Goal: Check status: Check status

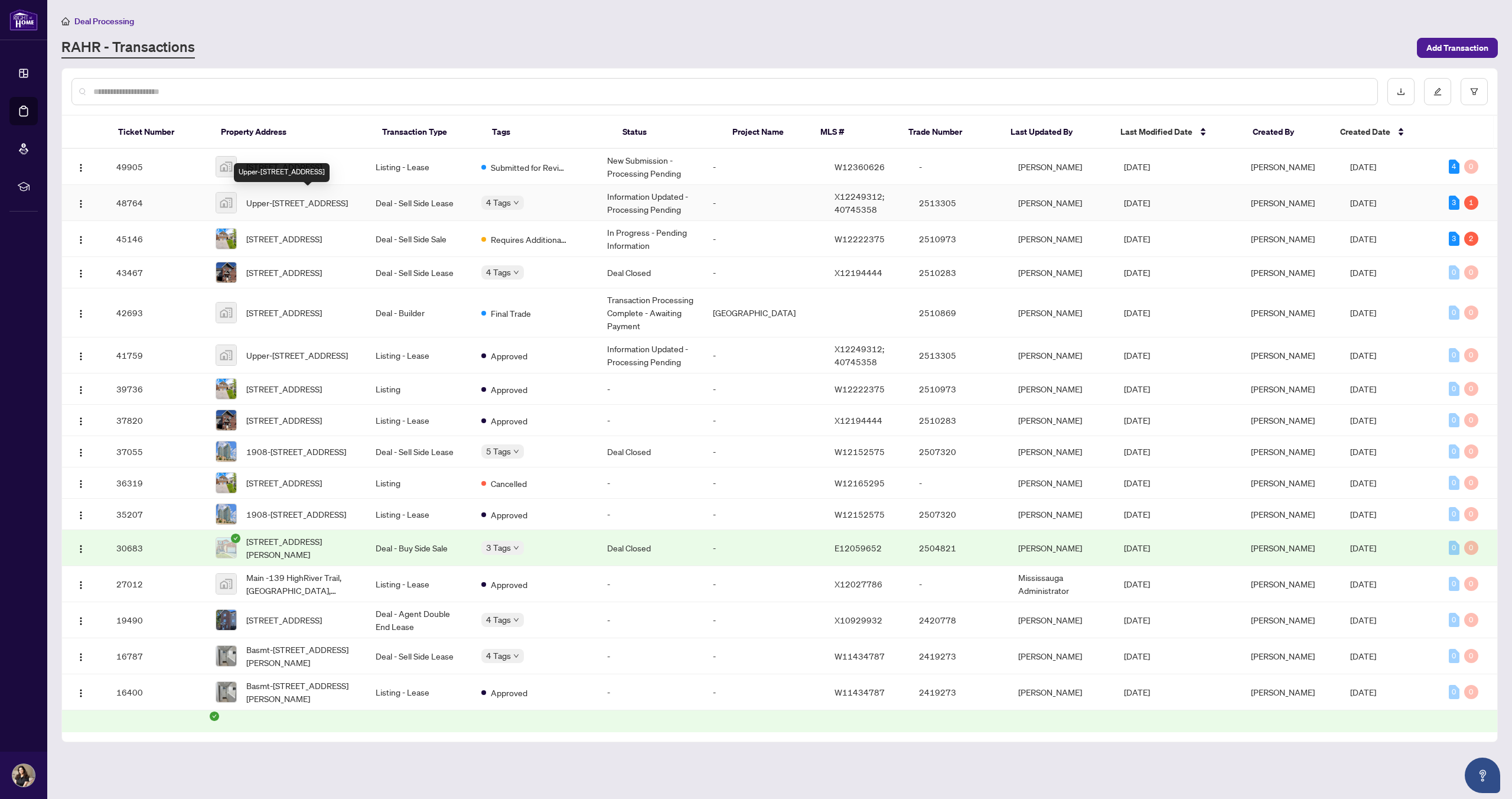
click at [314, 202] on span "Upper-[STREET_ADDRESS]" at bounding box center [297, 203] width 102 height 13
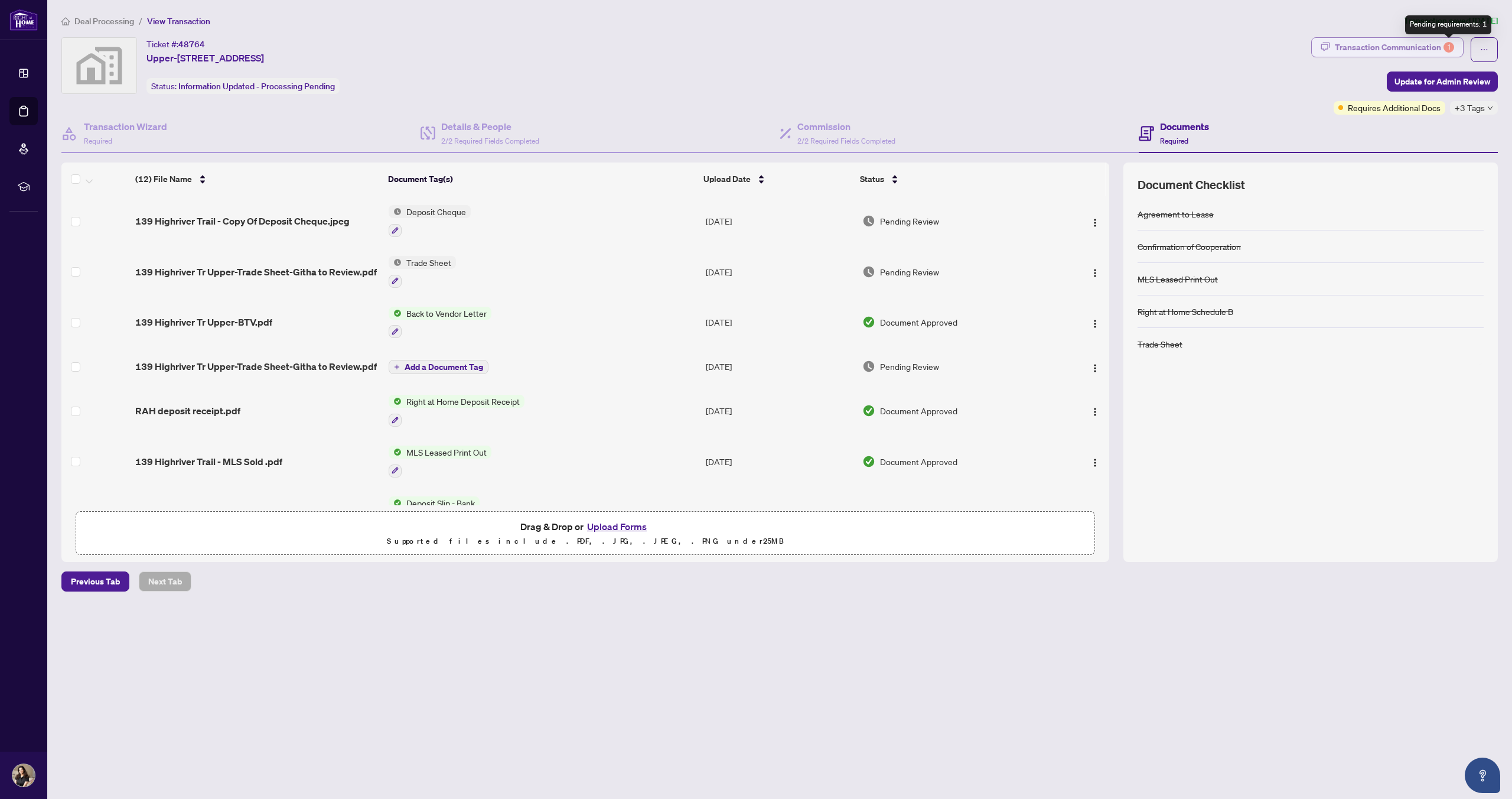
click at [1447, 48] on div "1" at bounding box center [1449, 47] width 10 height 10
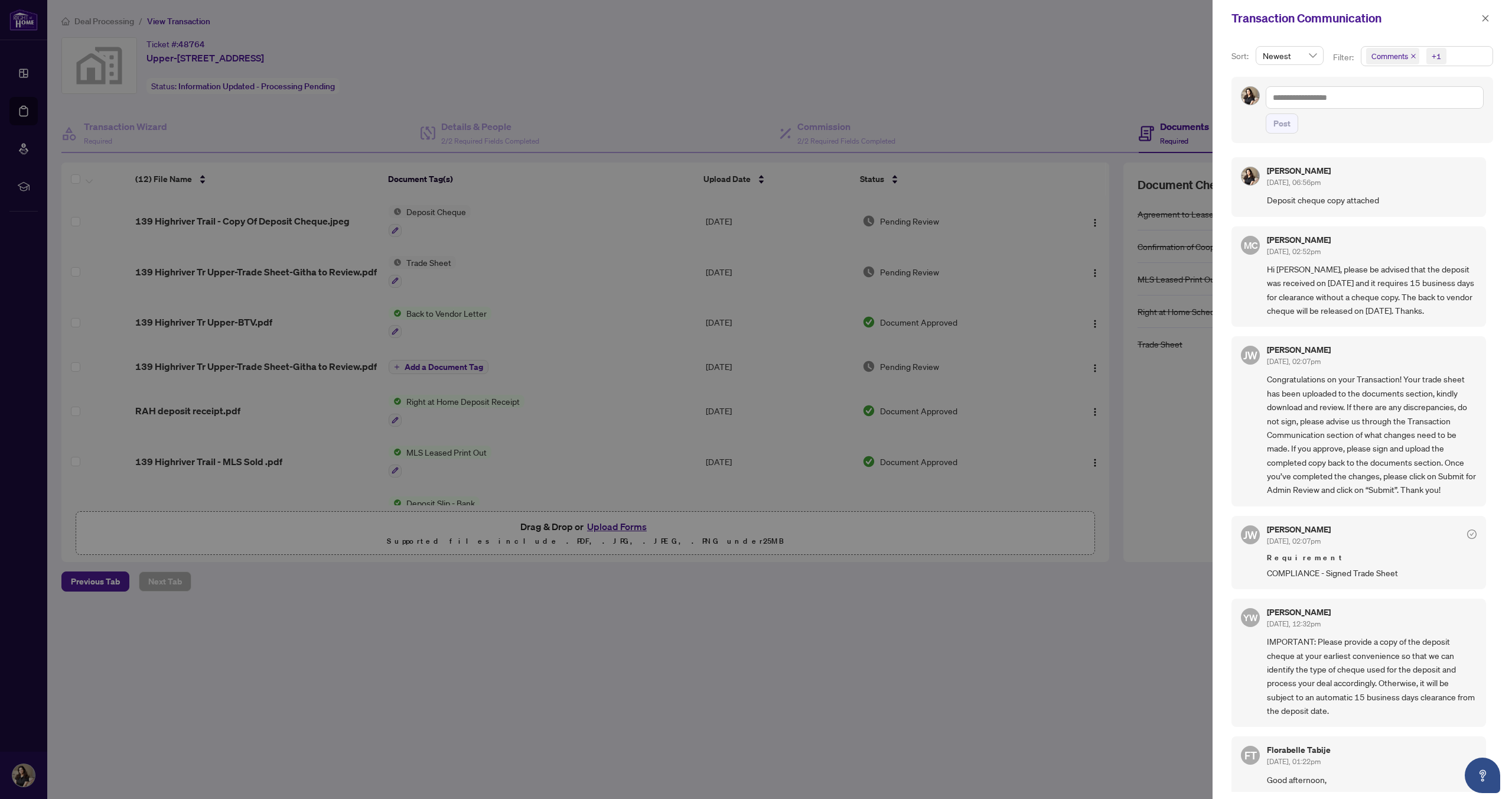
click at [1102, 103] on div at bounding box center [756, 399] width 1512 height 799
click at [1486, 16] on icon "close" at bounding box center [1486, 18] width 6 height 6
